Goal: Navigation & Orientation: Understand site structure

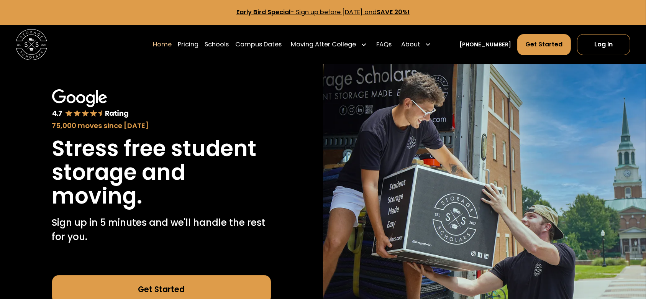
scroll to position [19, 0]
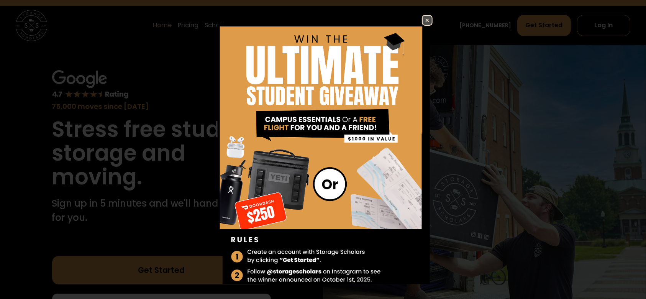
click at [423, 20] on img at bounding box center [427, 20] width 9 height 9
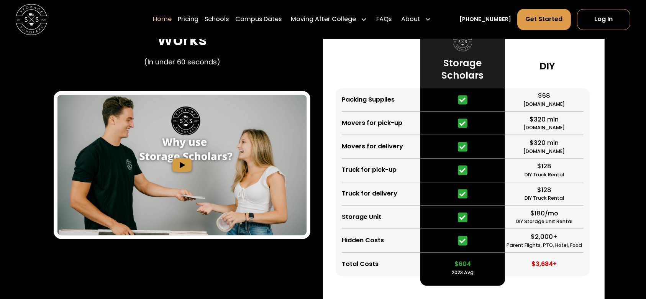
scroll to position [1496, 0]
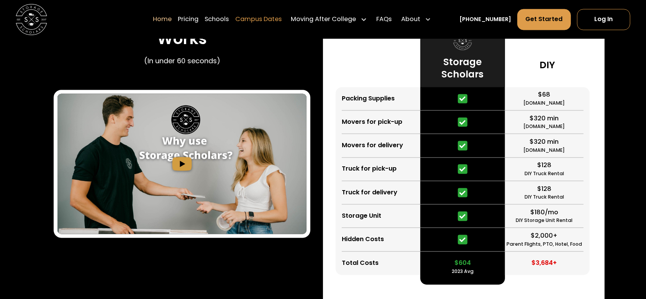
click at [277, 26] on link "Campus Dates" at bounding box center [258, 19] width 46 height 22
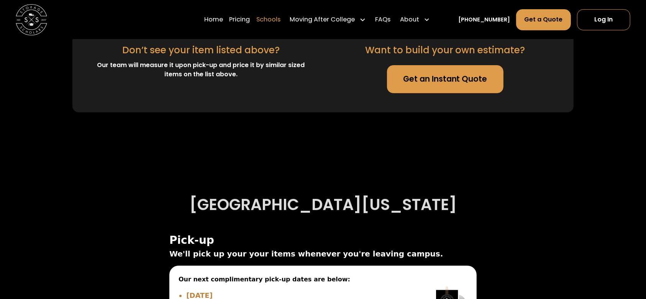
click at [277, 17] on link "Schools" at bounding box center [268, 19] width 24 height 22
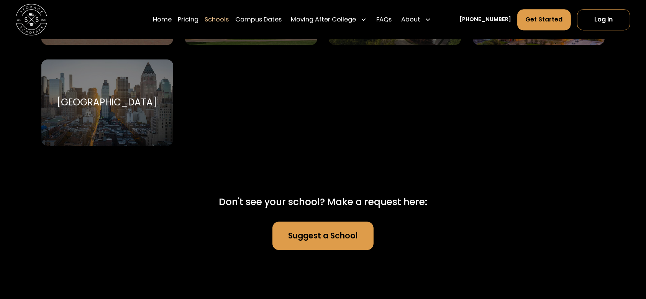
scroll to position [4969, 0]
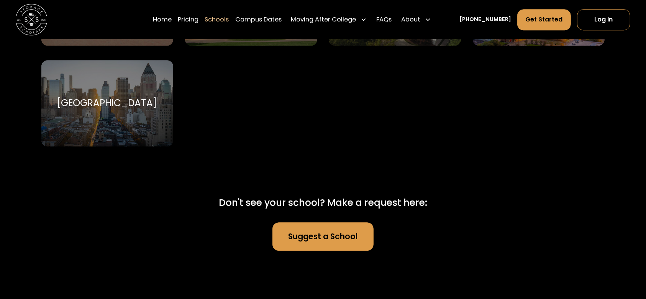
click at [306, 230] on link "Suggest a School" at bounding box center [323, 236] width 102 height 28
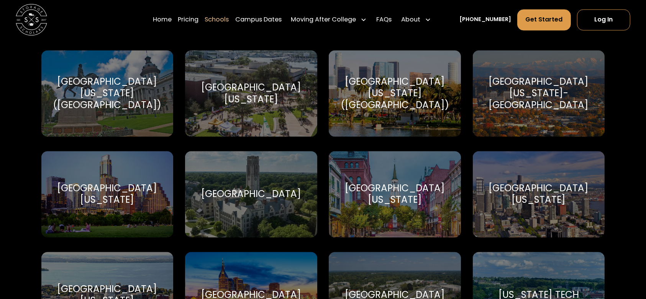
scroll to position [4460, 0]
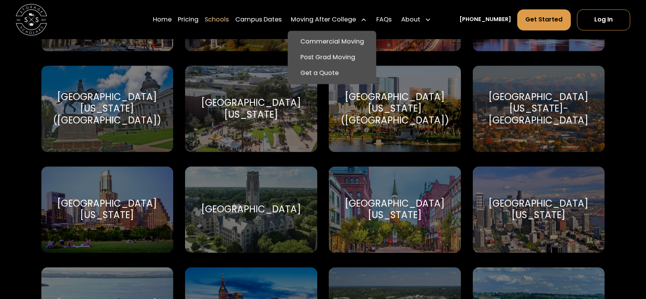
click at [329, 13] on div "Moving After College" at bounding box center [329, 19] width 82 height 22
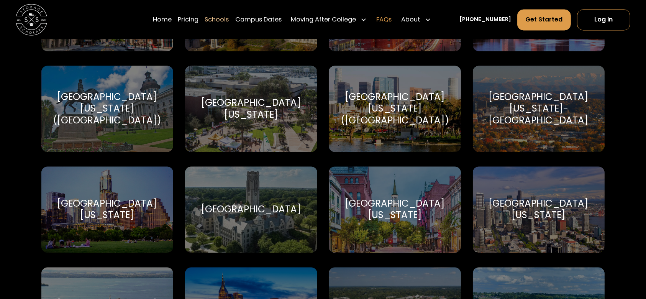
click at [392, 18] on link "FAQs" at bounding box center [383, 19] width 15 height 22
click at [391, 16] on link "FAQs" at bounding box center [383, 19] width 15 height 22
click at [274, 17] on link "Campus Dates" at bounding box center [258, 19] width 46 height 22
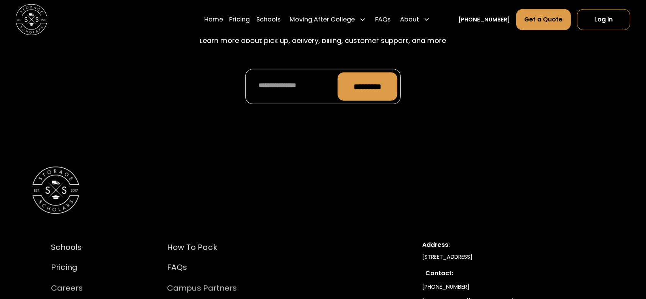
scroll to position [3852, 0]
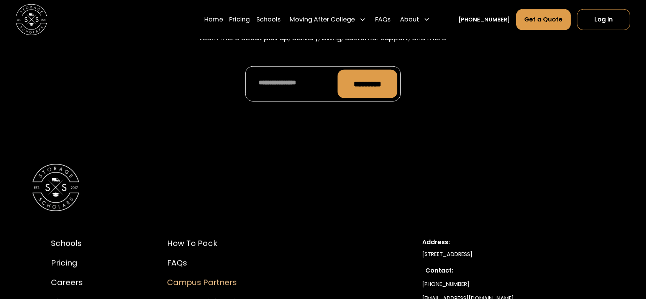
click at [216, 277] on div "Campus Partners" at bounding box center [208, 283] width 82 height 12
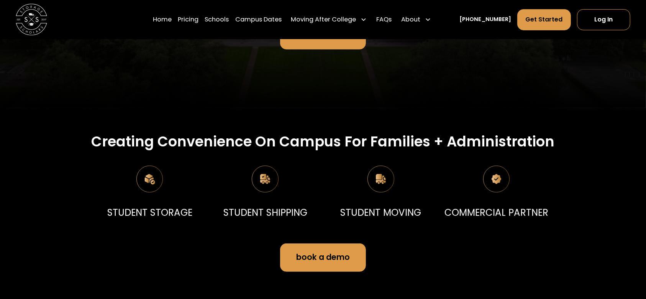
scroll to position [220, 0]
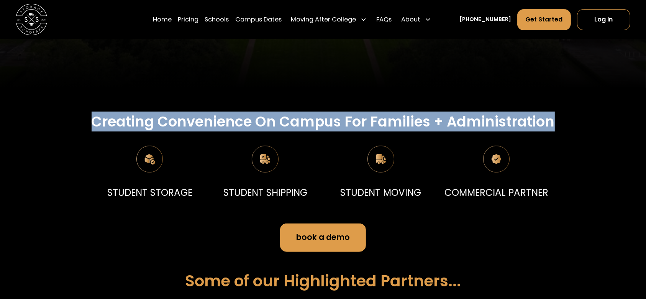
drag, startPoint x: 92, startPoint y: 117, endPoint x: 557, endPoint y: 116, distance: 464.8
click at [557, 116] on div "Creating Convenience On Campus For Families + Administration" at bounding box center [323, 121] width 564 height 17
copy h2 "Creating Convenience On Campus For Families + Administration"
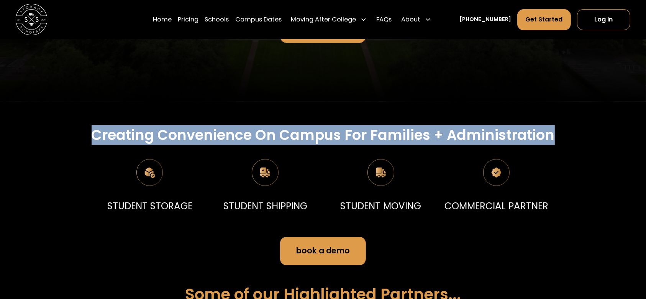
scroll to position [207, 0]
